Goal: Transaction & Acquisition: Subscribe to service/newsletter

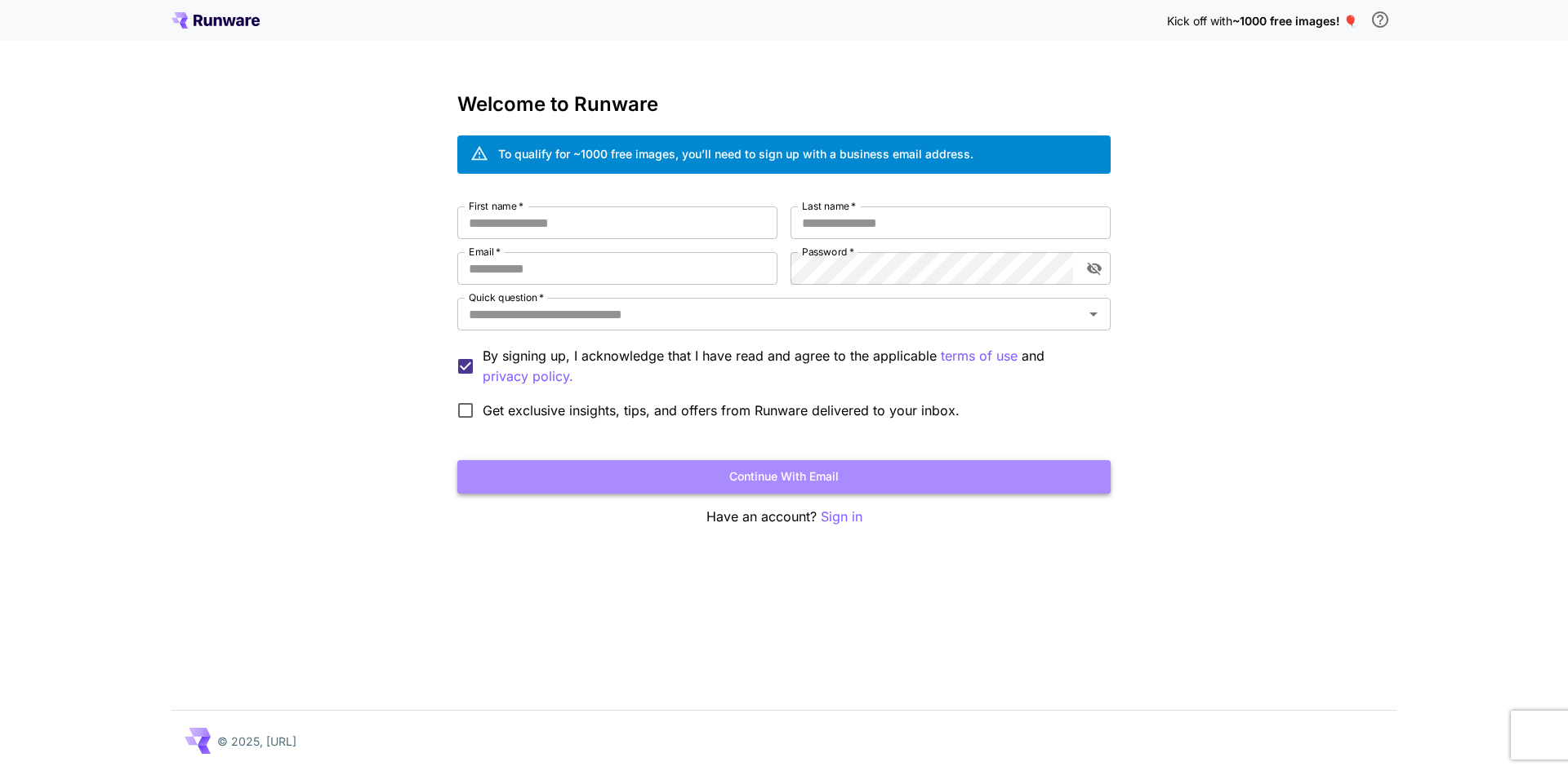
click at [668, 482] on button "Continue with email" at bounding box center [784, 478] width 653 height 33
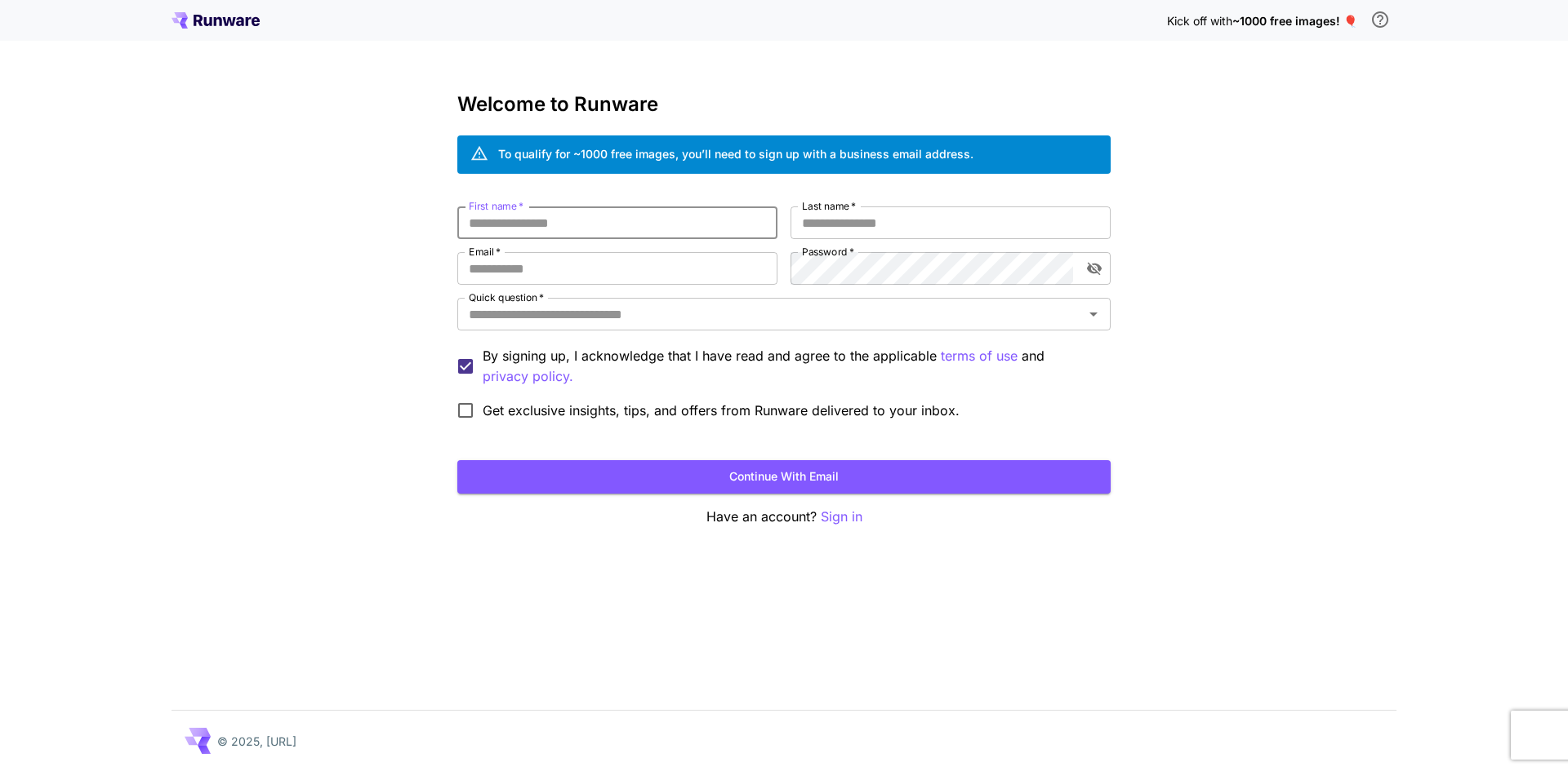
drag, startPoint x: 25, startPoint y: 11, endPoint x: 21, endPoint y: 1, distance: 10.8
click at [24, 6] on div "Kick off with ~1000 free images! 🎈" at bounding box center [784, 20] width 1568 height 41
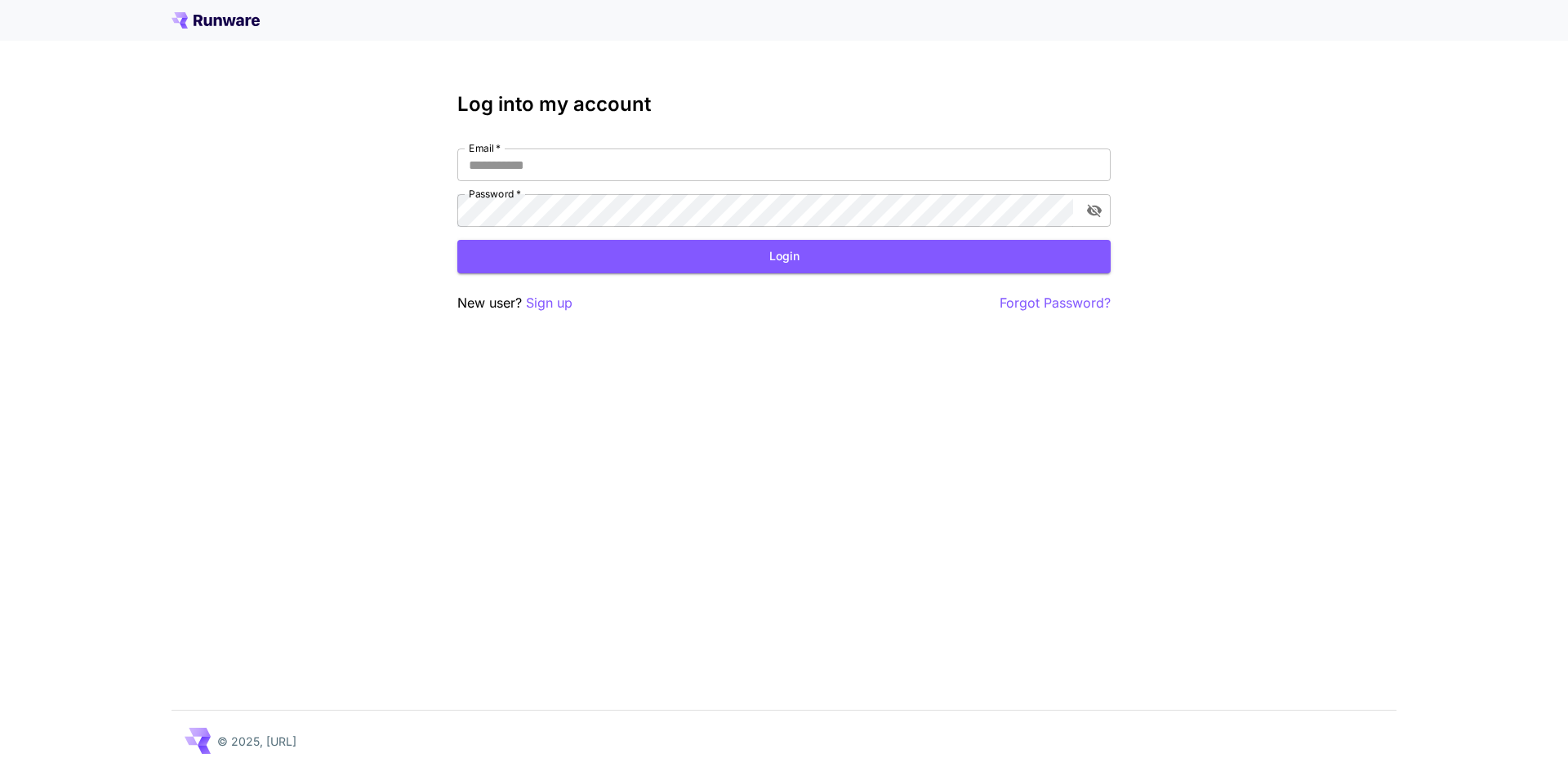
click at [574, 301] on div "New user? Sign up Forgot Password?" at bounding box center [784, 303] width 653 height 20
click at [569, 306] on p "Sign up" at bounding box center [549, 303] width 47 height 20
